Goal: Task Accomplishment & Management: Use online tool/utility

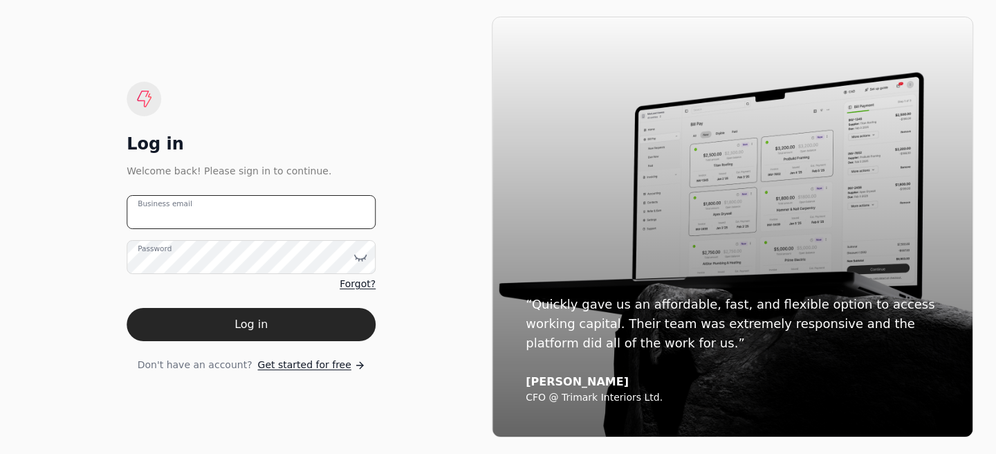
type email "[PERSON_NAME][EMAIL_ADDRESS][DOMAIN_NAME]"
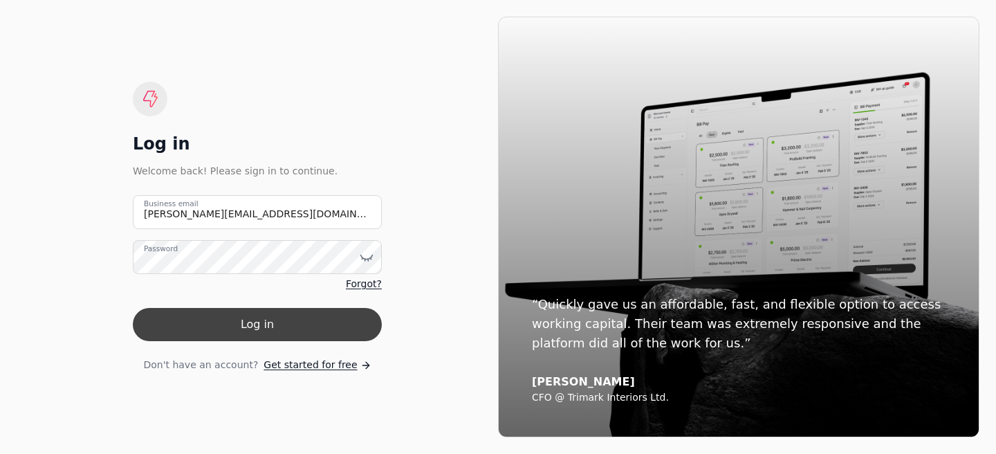
click at [252, 322] on button "Log in" at bounding box center [257, 324] width 249 height 33
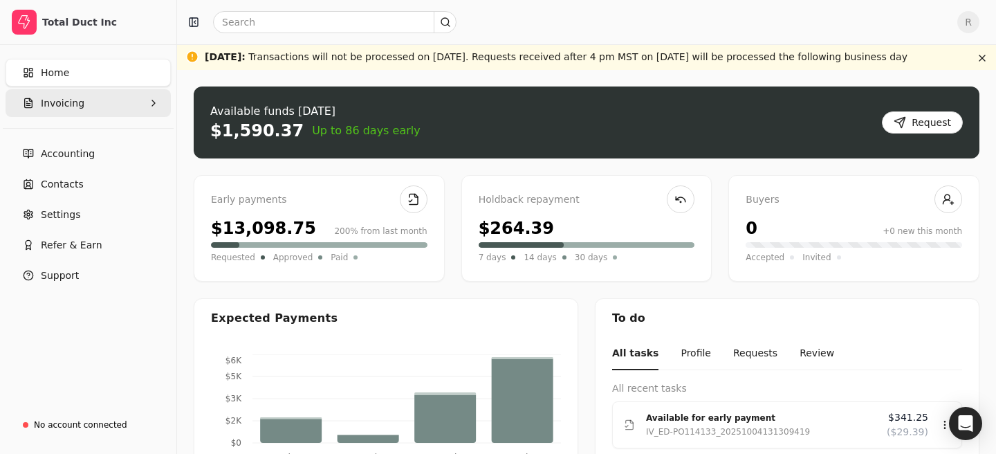
click at [82, 116] on button "Invoicing" at bounding box center [88, 103] width 165 height 28
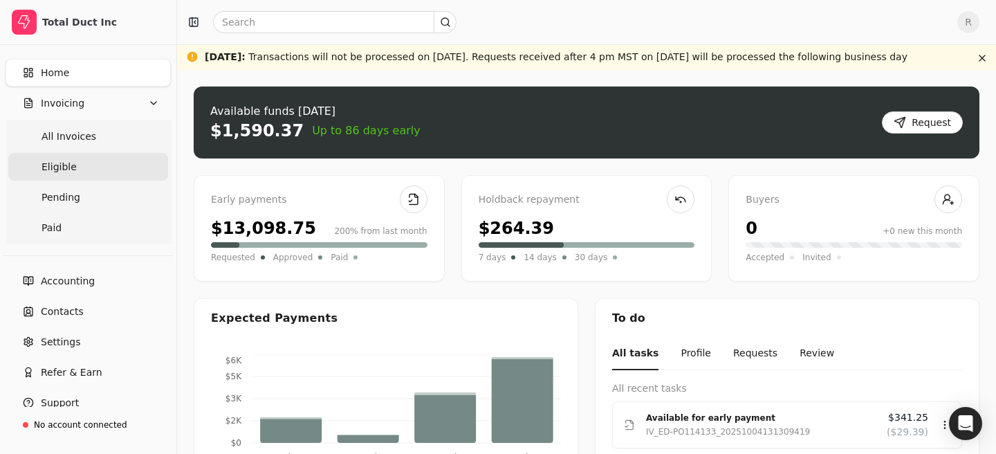
click at [91, 170] on link "Eligible" at bounding box center [88, 167] width 160 height 28
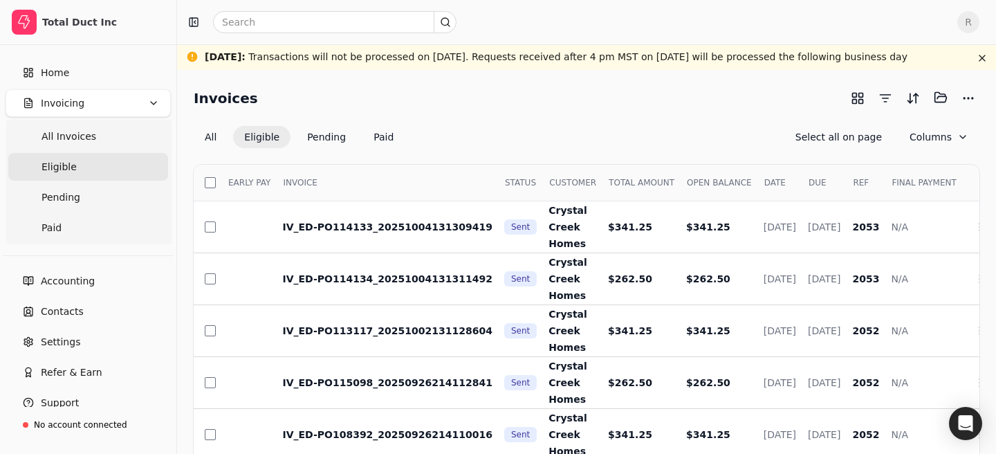
scroll to position [17, 0]
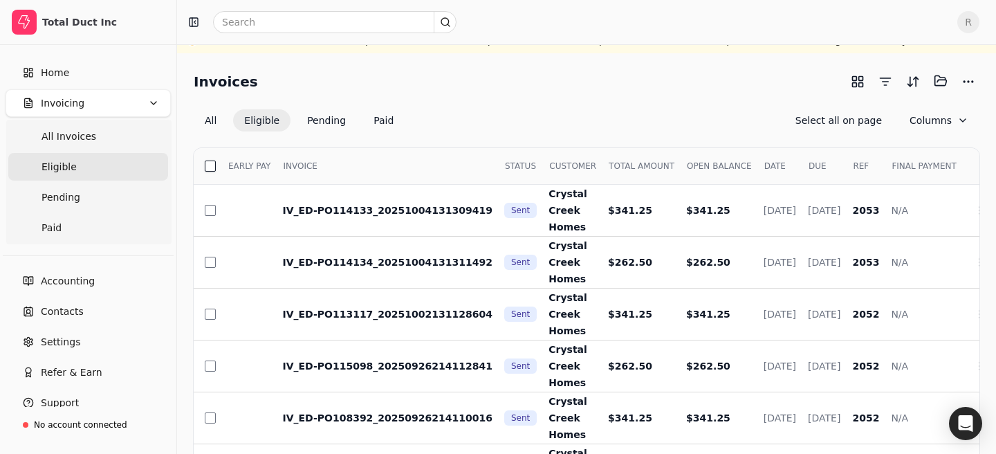
click at [208, 160] on button "button" at bounding box center [210, 165] width 11 height 11
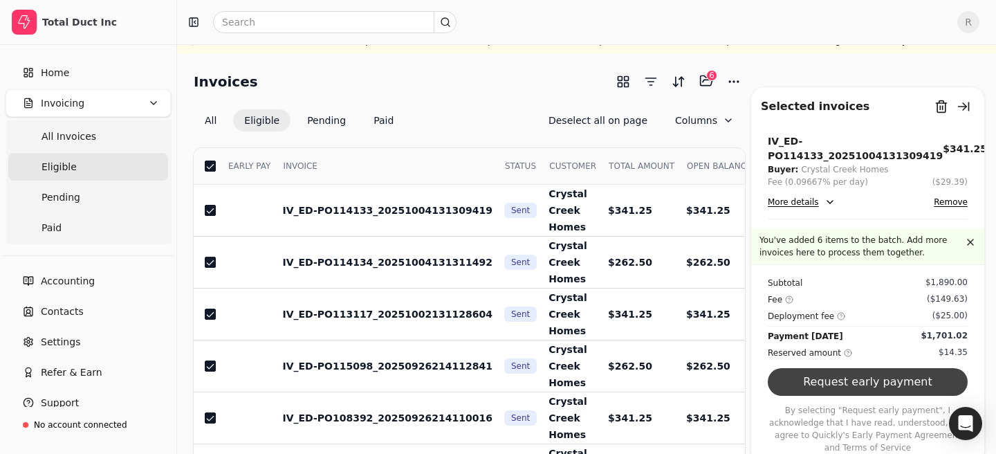
click at [872, 377] on button "Request early payment" at bounding box center [868, 382] width 200 height 28
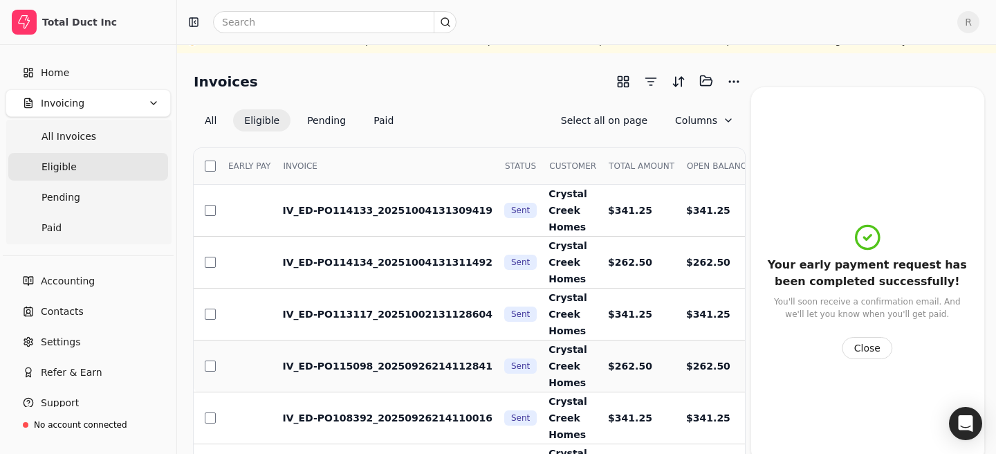
scroll to position [0, 0]
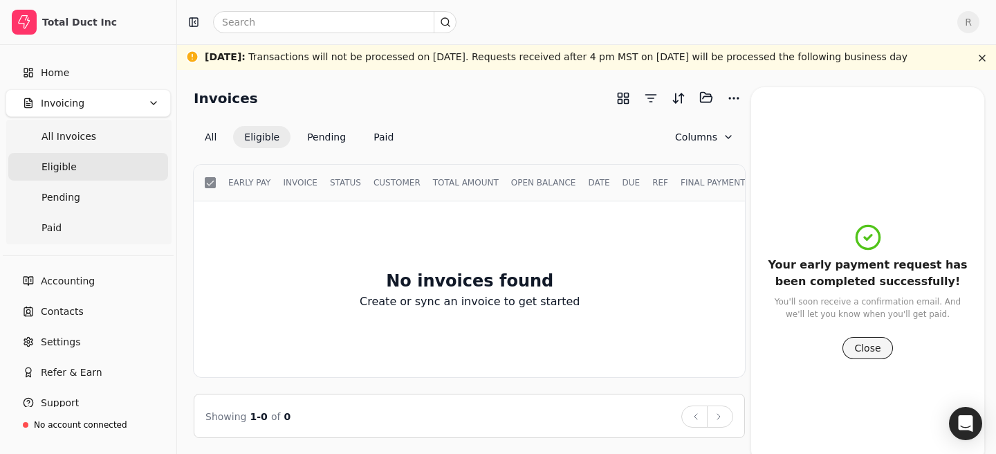
click at [858, 340] on button "Close" at bounding box center [868, 348] width 50 height 22
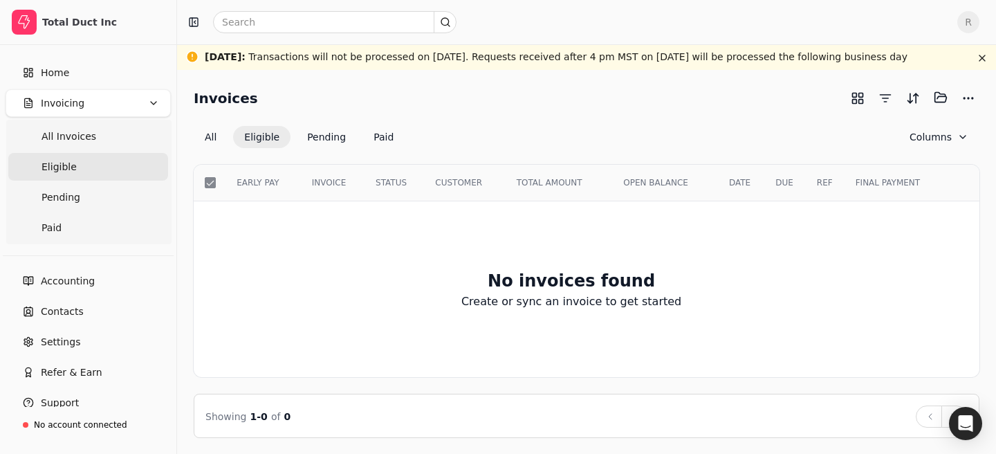
click at [320, 148] on div "Select EARLY PAY INVOICE STATUS CUSTOMER TOTAL AMOUNT OPEN BALANCE DATE DUE REF…" at bounding box center [587, 293] width 786 height 290
click at [318, 134] on button "Pending" at bounding box center [326, 137] width 61 height 22
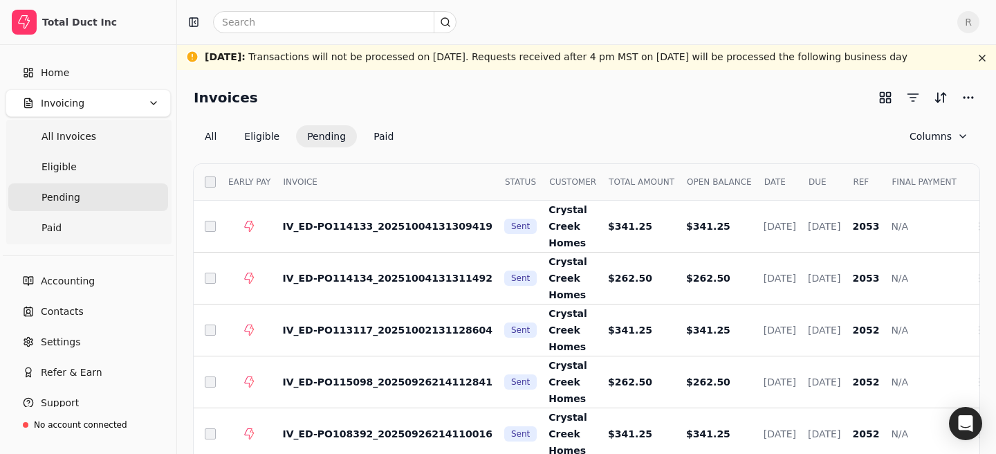
click at [210, 175] on th "Select" at bounding box center [205, 182] width 23 height 37
click at [964, 97] on button "More" at bounding box center [968, 97] width 22 height 22
click at [917, 143] on div "Export CSV" at bounding box center [901, 148] width 149 height 23
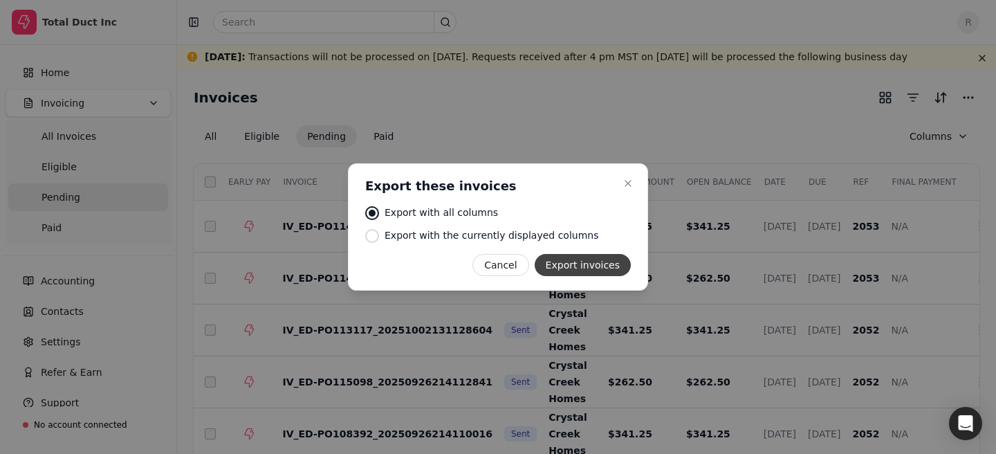
click at [601, 266] on button "Export invoices" at bounding box center [583, 265] width 96 height 22
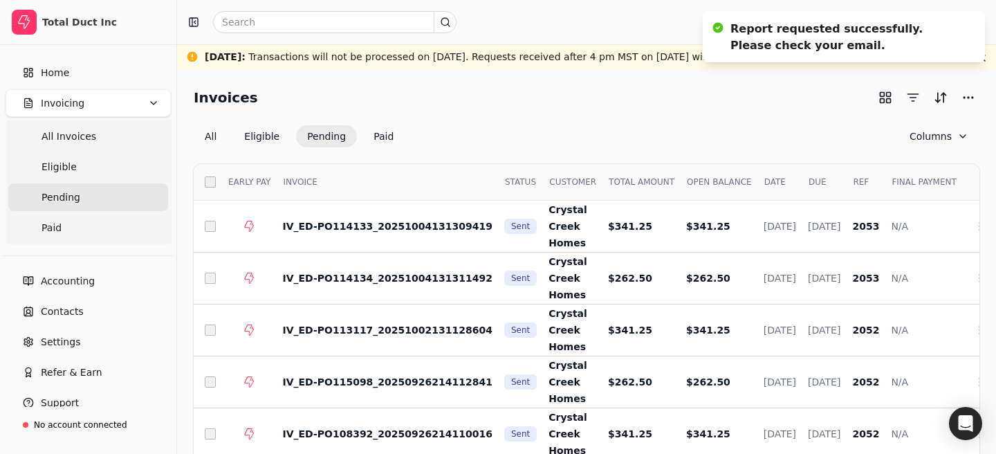
scroll to position [5, 0]
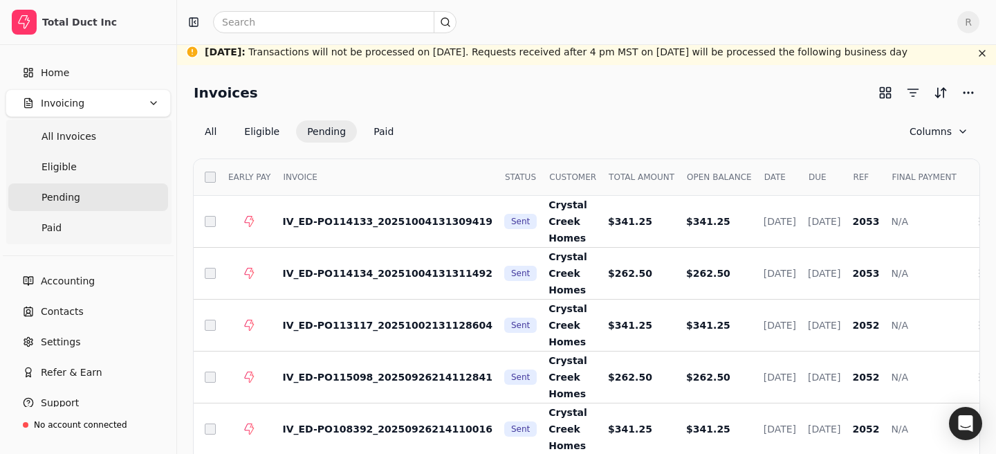
click at [631, 140] on div "All Eligible Pending Paid Columns" at bounding box center [587, 131] width 786 height 22
drag, startPoint x: 273, startPoint y: 218, endPoint x: 466, endPoint y: 218, distance: 193.0
click at [466, 218] on td "IV_ED-PO114133_20251004131309419" at bounding box center [382, 222] width 222 height 52
copy span "IV_ED-PO114133_20251004131309419"
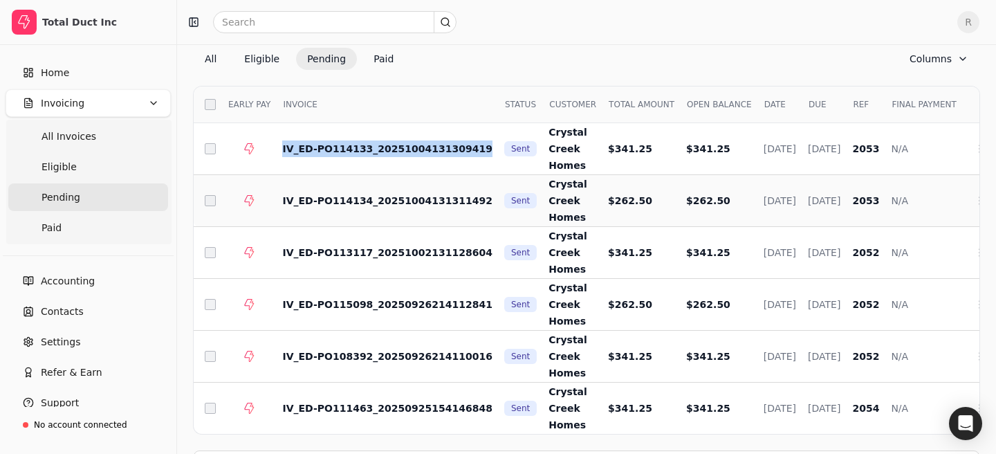
scroll to position [80, 0]
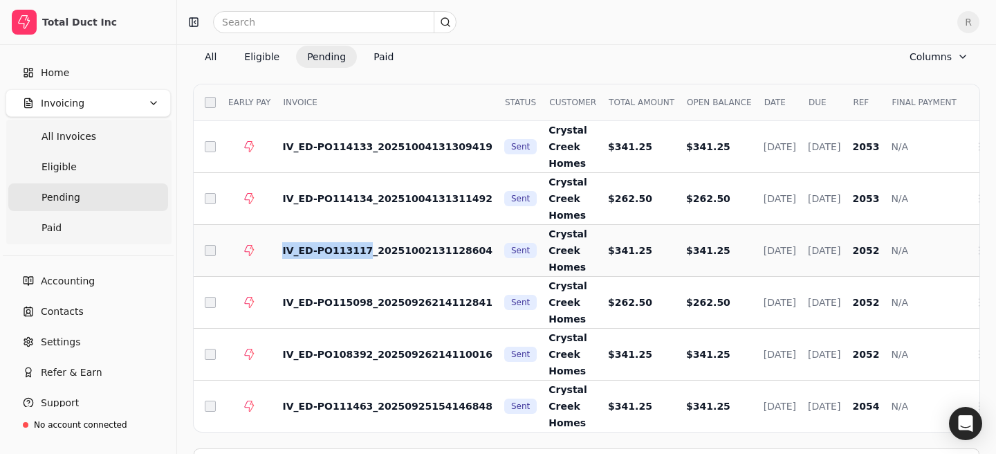
drag, startPoint x: 281, startPoint y: 253, endPoint x: 359, endPoint y: 250, distance: 78.2
click at [359, 250] on td "IV_ED-PO113117_20251002131128604" at bounding box center [382, 251] width 222 height 52
copy span "IV_ED-PO113117"
drag, startPoint x: 277, startPoint y: 302, endPoint x: 361, endPoint y: 302, distance: 84.4
click at [361, 302] on td "IV_ED-PO115098_20250926214112841" at bounding box center [382, 303] width 222 height 52
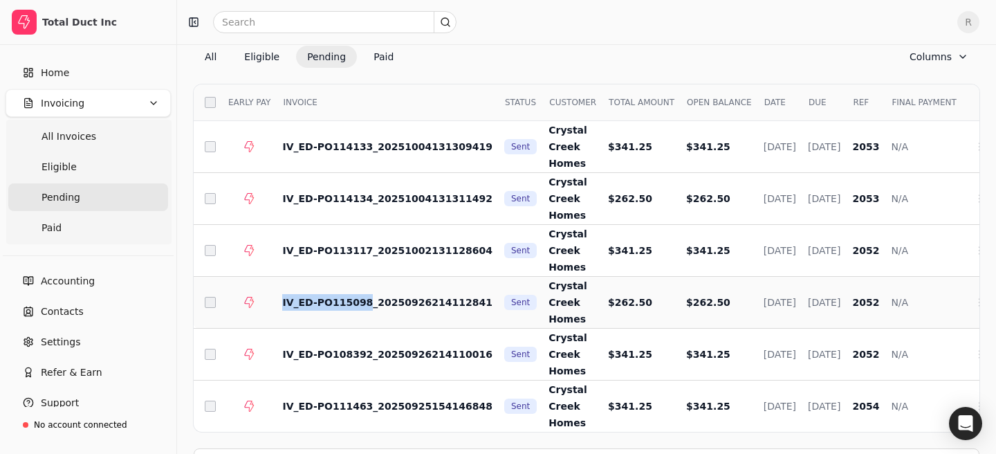
copy span "IV_ED-PO115098"
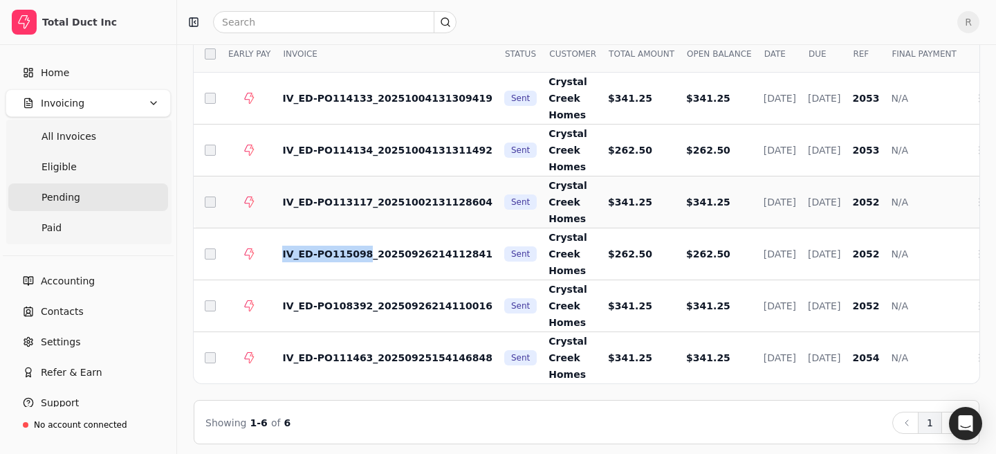
scroll to position [135, 0]
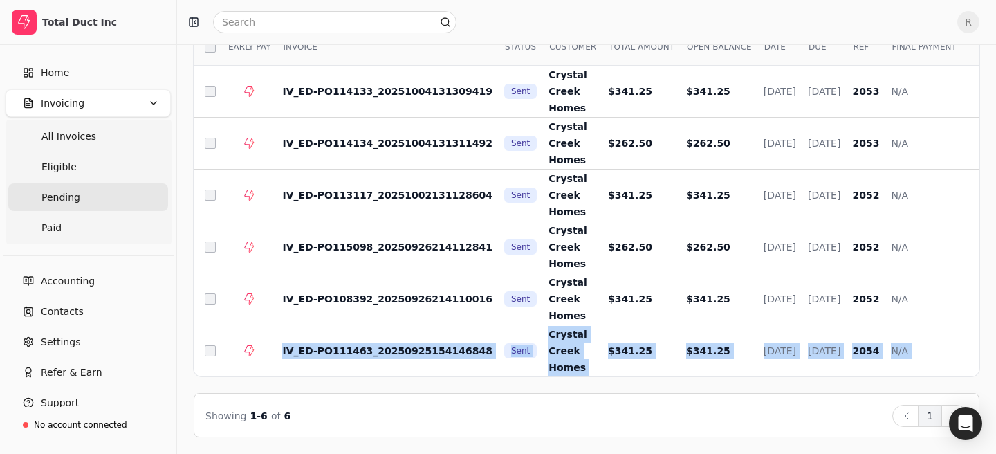
drag, startPoint x: 276, startPoint y: 351, endPoint x: 380, endPoint y: 394, distance: 112.6
click at [380, 394] on div "Select EARLY PAY INVOICE STATUS CUSTOMER TOTAL AMOUNT OPEN BALANCE DATE DUE REF…" at bounding box center [587, 224] width 786 height 425
click at [295, 394] on div "Showing 1 - 6 of 6 Back 1 Next" at bounding box center [587, 415] width 786 height 44
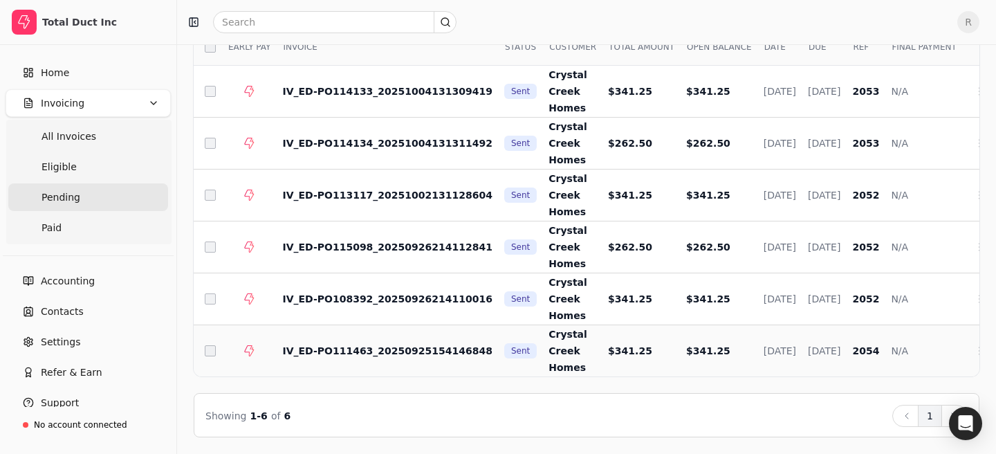
click at [300, 351] on span "IV_ED-PO111463_20250925154146848" at bounding box center [387, 350] width 210 height 11
click at [415, 345] on td "IV_ED-PO111463_20250925154146848" at bounding box center [382, 351] width 222 height 52
drag, startPoint x: 281, startPoint y: 347, endPoint x: 361, endPoint y: 349, distance: 80.3
click at [361, 349] on td "IV_ED-PO111463_20250925154146848" at bounding box center [382, 351] width 222 height 52
copy span "IV_ED-PO111463"
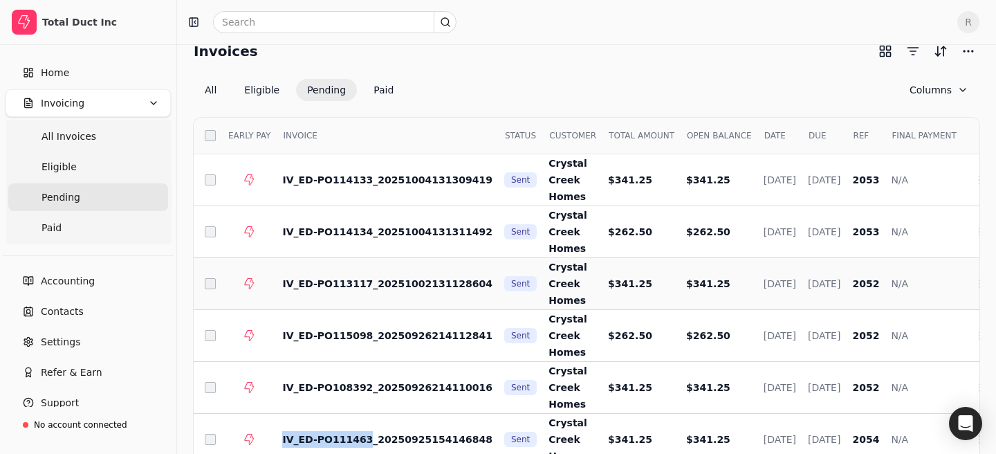
scroll to position [0, 0]
